Goal: Task Accomplishment & Management: Use online tool/utility

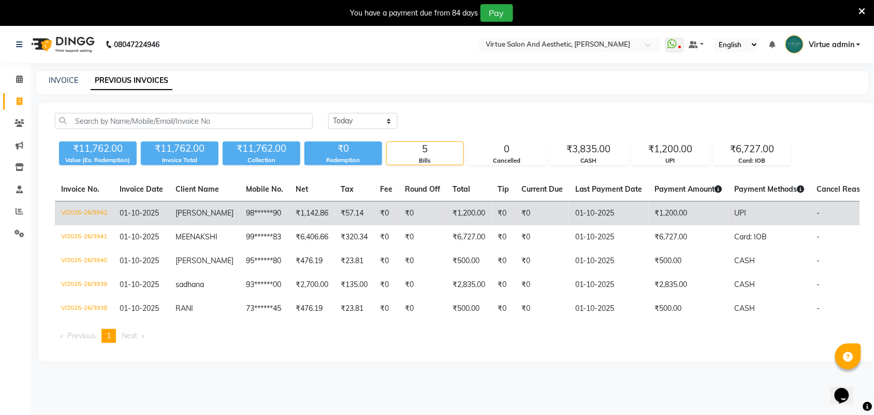
scroll to position [26, 0]
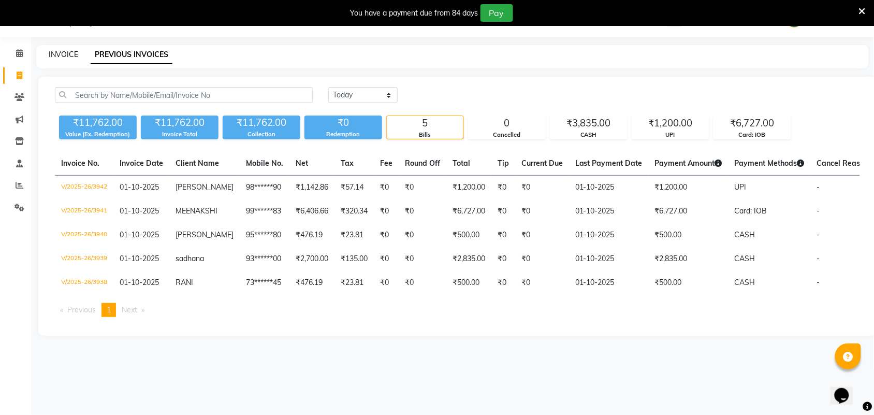
click at [74, 56] on link "INVOICE" at bounding box center [64, 54] width 30 height 9
select select "service"
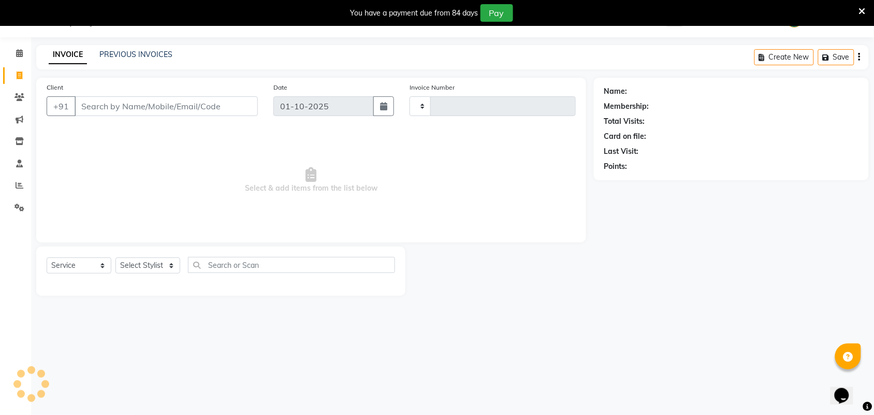
type input "3943"
select select "4466"
click at [136, 110] on input "Client" at bounding box center [166, 106] width 183 height 20
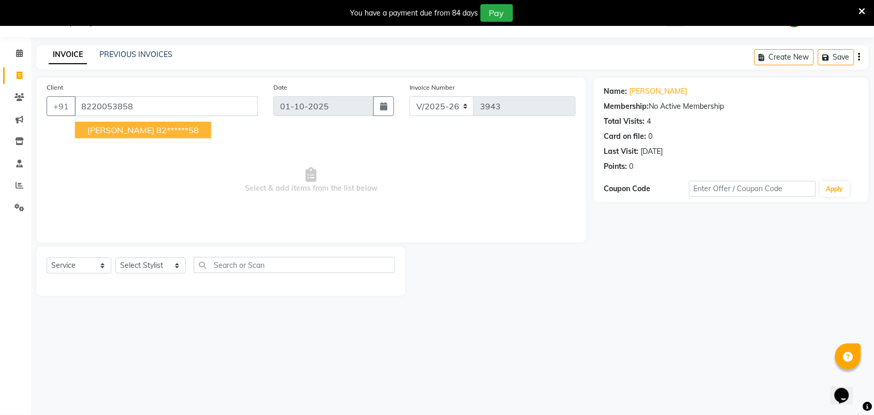
click at [156, 125] on ngb-highlight "82******58" at bounding box center [177, 130] width 42 height 10
type input "82******58"
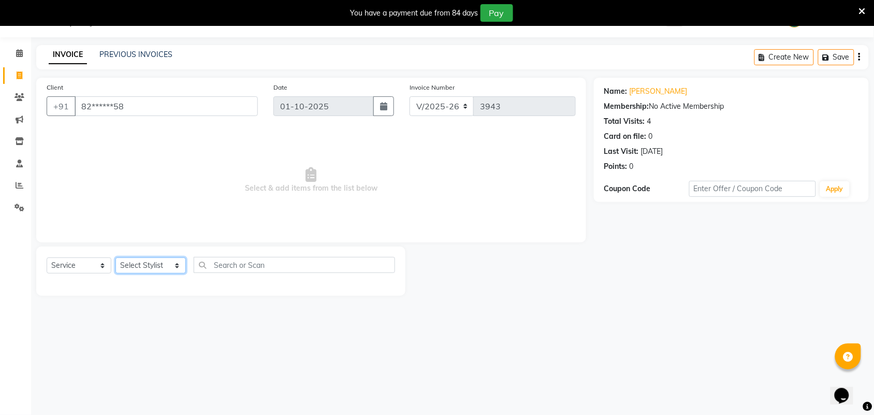
click at [165, 265] on select "Select Stylist Admin [PERSON_NAME] Apsu Auditor Ambattur [PERSON_NAME] Dingg - …" at bounding box center [151, 265] width 70 height 16
click at [312, 219] on span "Select & add items from the list below" at bounding box center [311, 180] width 529 height 104
click at [162, 265] on select "Select Stylist Admin [PERSON_NAME] Apsu Auditor Ambattur [PERSON_NAME] Dingg - …" at bounding box center [151, 265] width 70 height 16
select select "73933"
click at [116, 257] on select "Select Stylist Admin [PERSON_NAME] Apsu Auditor Ambattur [PERSON_NAME] Dingg - …" at bounding box center [151, 265] width 70 height 16
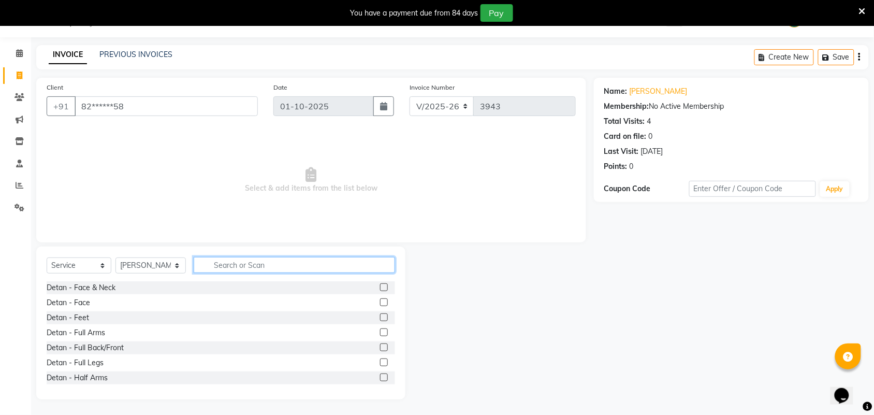
click at [229, 264] on input "text" at bounding box center [294, 265] width 201 height 16
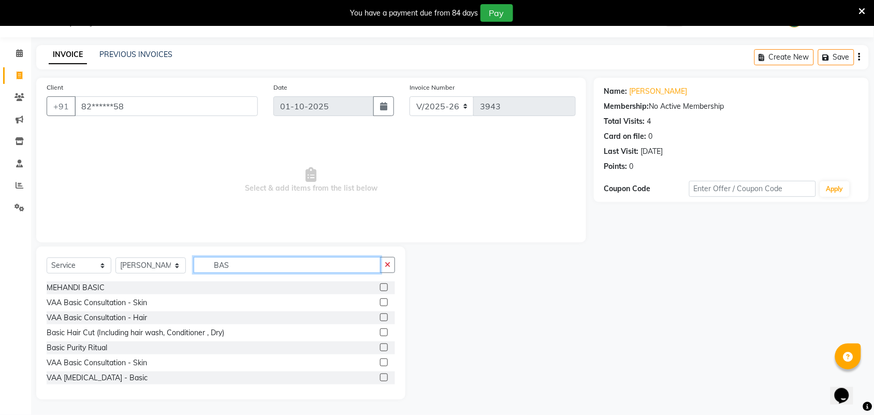
type input "BAS"
click at [380, 331] on label at bounding box center [384, 332] width 8 height 8
click at [380, 331] on input "checkbox" at bounding box center [383, 332] width 7 height 7
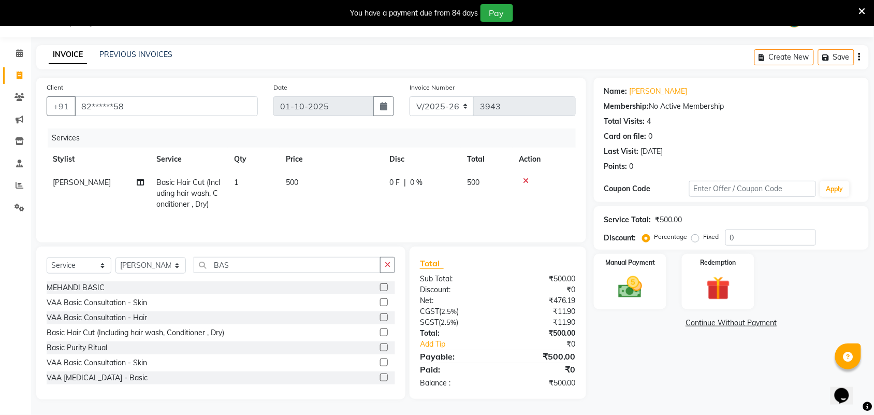
click at [380, 335] on label at bounding box center [384, 332] width 8 height 8
click at [380, 335] on input "checkbox" at bounding box center [383, 332] width 7 height 7
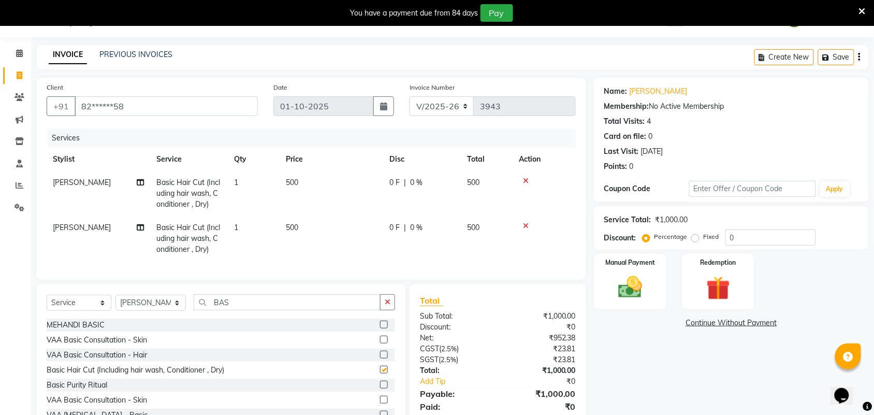
checkbox input "false"
click at [528, 223] on icon at bounding box center [526, 225] width 6 height 7
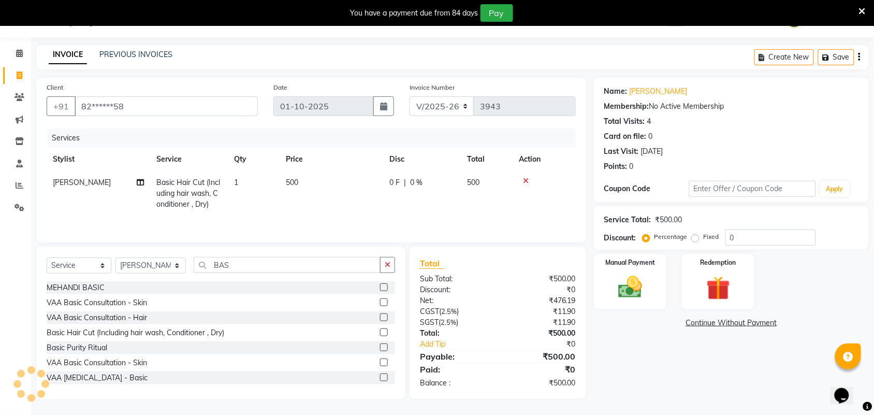
click at [323, 151] on th "Price" at bounding box center [332, 159] width 104 height 23
click at [324, 180] on td "500" at bounding box center [332, 193] width 104 height 45
select select "73933"
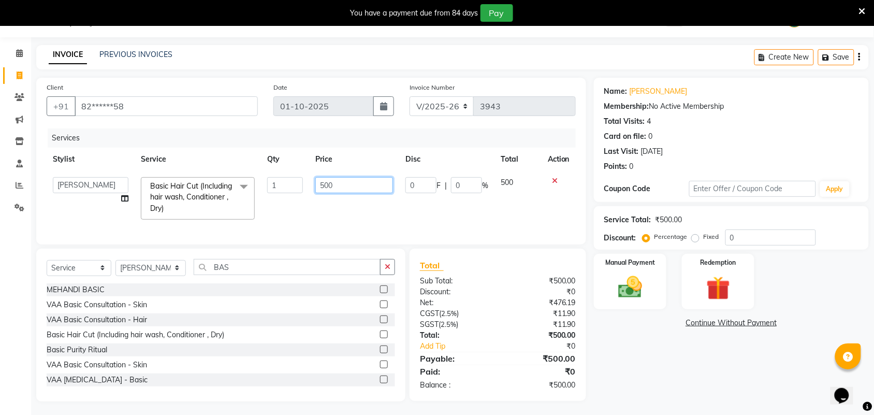
click at [344, 188] on input "500" at bounding box center [354, 185] width 78 height 16
click at [367, 189] on input "500" at bounding box center [354, 185] width 78 height 16
type input "550"
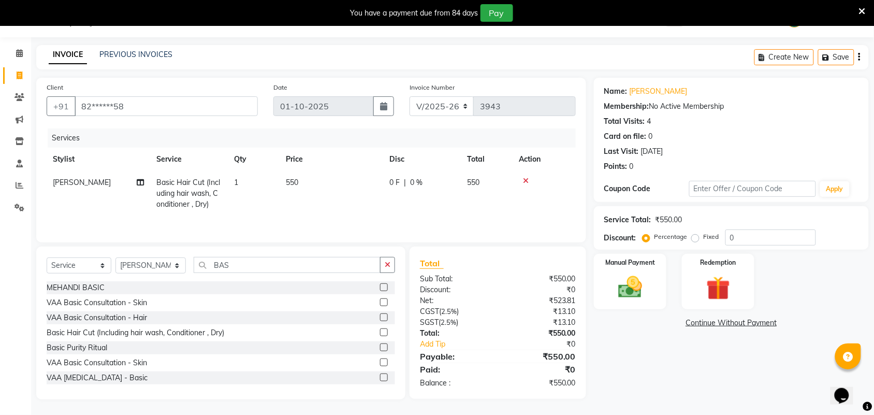
click at [384, 207] on tr "[PERSON_NAME] Basic Hair Cut (Including hair wash, Conditioner , Dry) 1 550 0 F…" at bounding box center [311, 193] width 529 height 45
click at [483, 249] on div "Total Sub Total: ₹550.00 Discount: ₹0 Net: ₹523.81 CGST ( 2.5% ) ₹13.10 SGST ( …" at bounding box center [498, 323] width 177 height 152
click at [330, 202] on td "550" at bounding box center [332, 193] width 104 height 45
select select "73933"
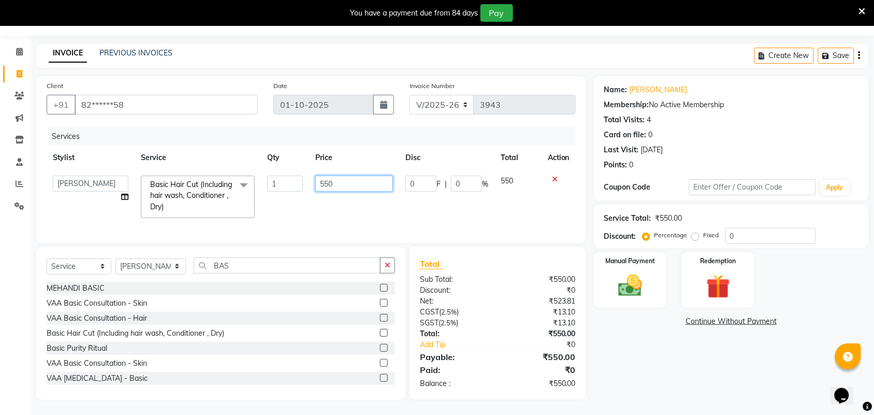
drag, startPoint x: 338, startPoint y: 182, endPoint x: 276, endPoint y: 178, distance: 62.3
click at [276, 178] on tr "Admin [PERSON_NAME] Apsu Auditor Ambattur [PERSON_NAME] Dingg - Support Team [P…" at bounding box center [311, 196] width 529 height 55
type input "600"
click at [543, 275] on div "₹550.00" at bounding box center [541, 279] width 86 height 11
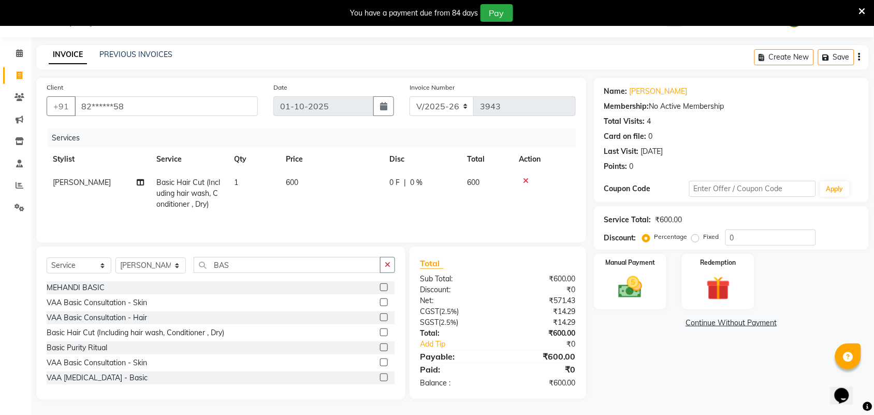
click at [324, 174] on td "600" at bounding box center [332, 193] width 104 height 45
select select "73933"
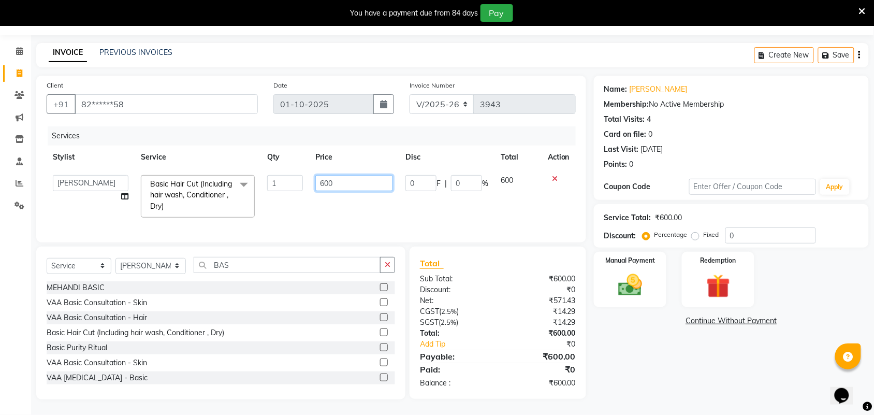
drag, startPoint x: 317, startPoint y: 171, endPoint x: 311, endPoint y: 175, distance: 6.9
click at [311, 175] on td "600" at bounding box center [354, 196] width 90 height 55
type input "682"
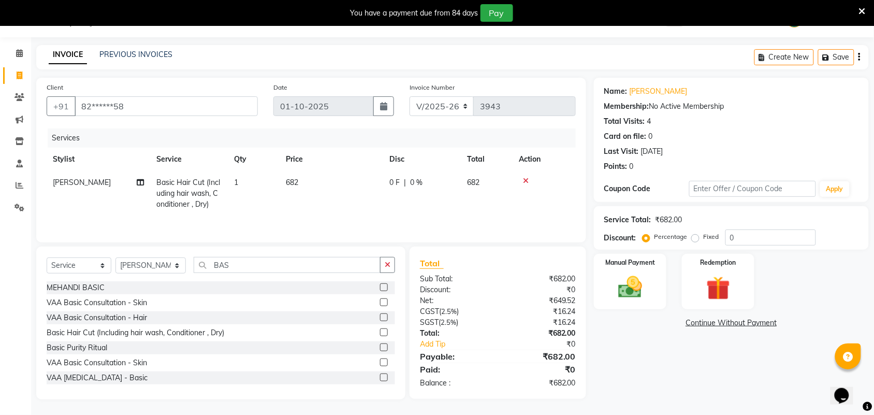
scroll to position [27, 0]
click at [516, 260] on div "Total" at bounding box center [498, 263] width 156 height 12
click at [500, 248] on div "Total Sub Total: ₹682.00 Discount: ₹0 Net: ₹649.52 CGST ( 2.5% ) ₹16.24 SGST ( …" at bounding box center [498, 323] width 177 height 152
click at [604, 283] on div "Manual Payment" at bounding box center [631, 282] width 76 height 58
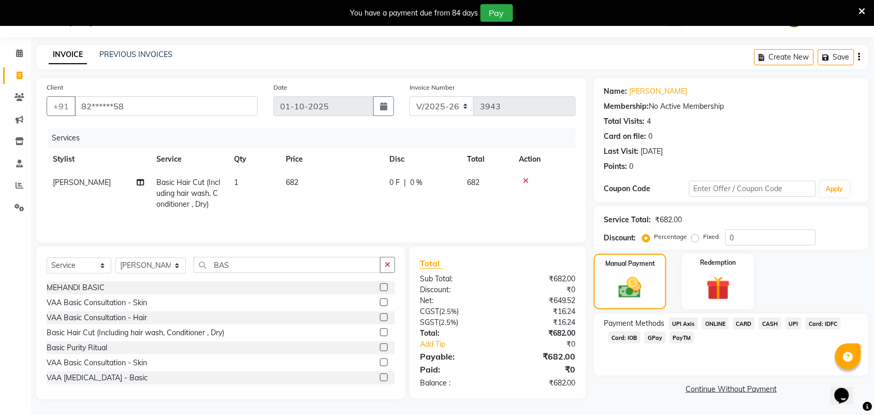
click at [631, 339] on span "Card: IOB" at bounding box center [625, 337] width 32 height 12
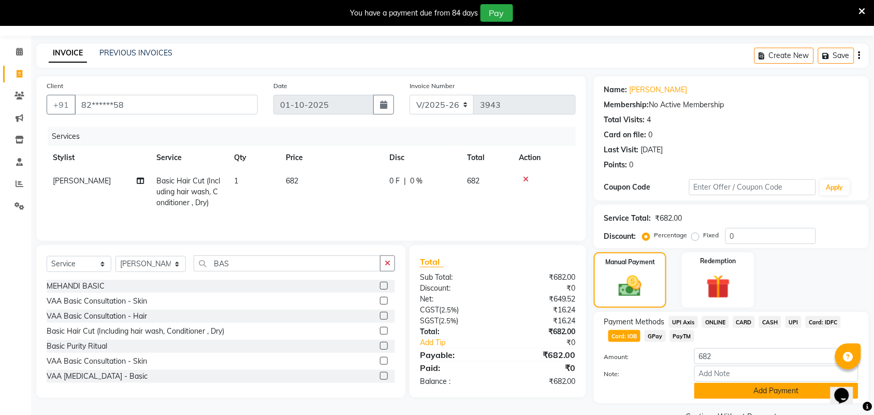
click at [709, 396] on button "Add Payment" at bounding box center [777, 391] width 164 height 16
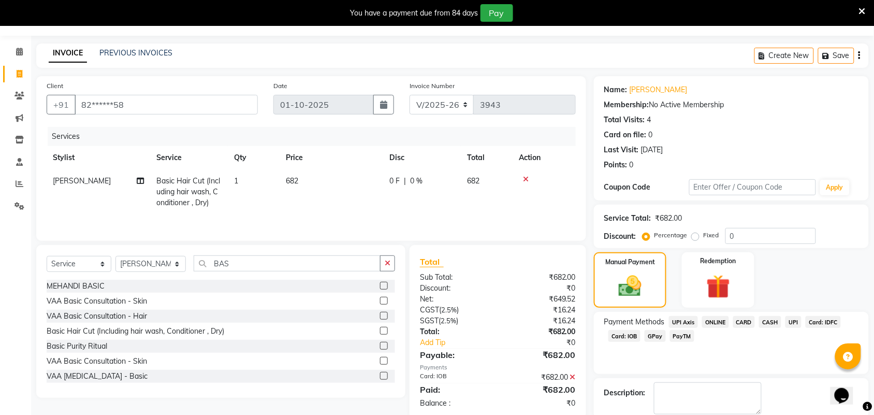
scroll to position [82, 0]
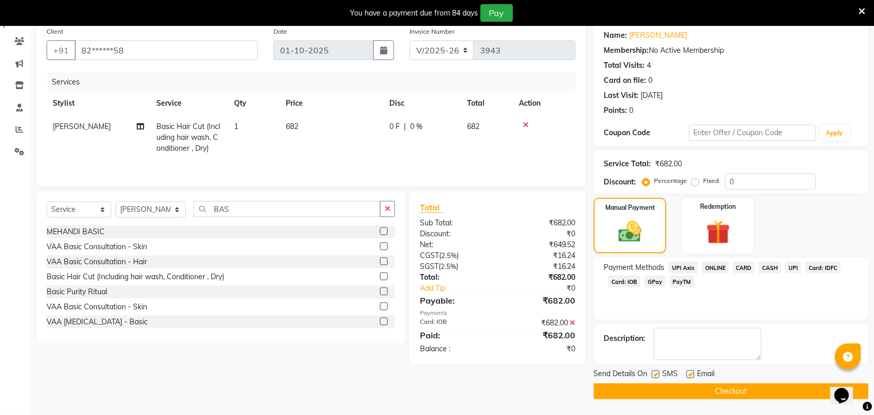
click at [705, 397] on button "Checkout" at bounding box center [731, 391] width 275 height 16
